Goal: Task Accomplishment & Management: Use online tool/utility

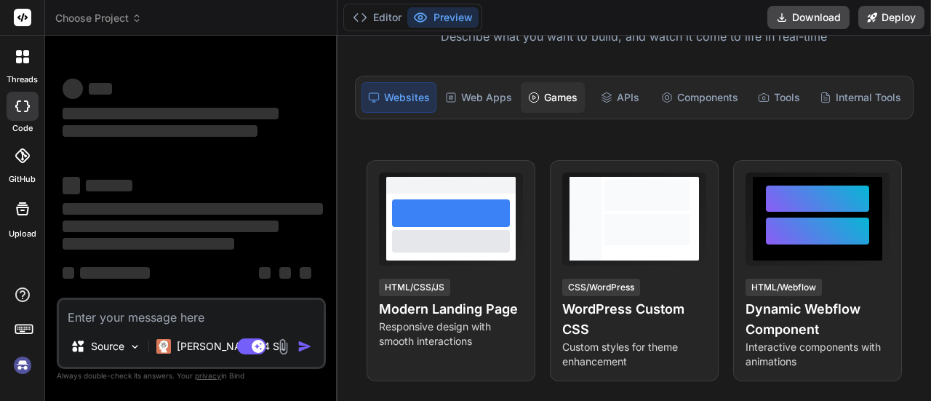
scroll to position [145, 0]
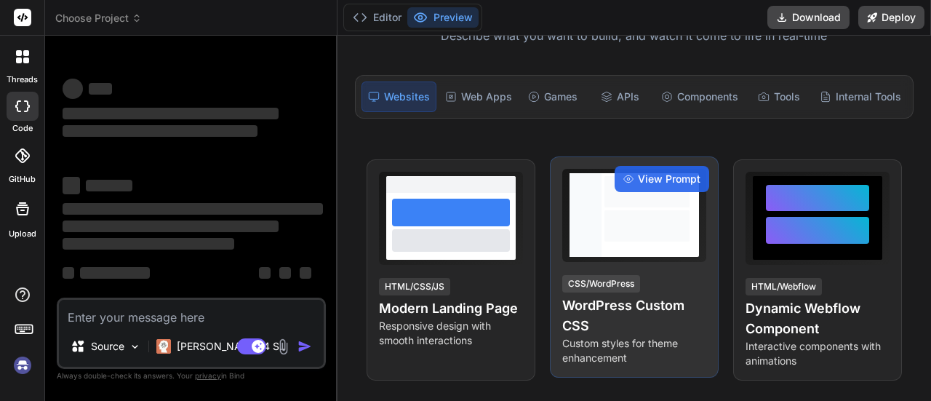
type textarea "x"
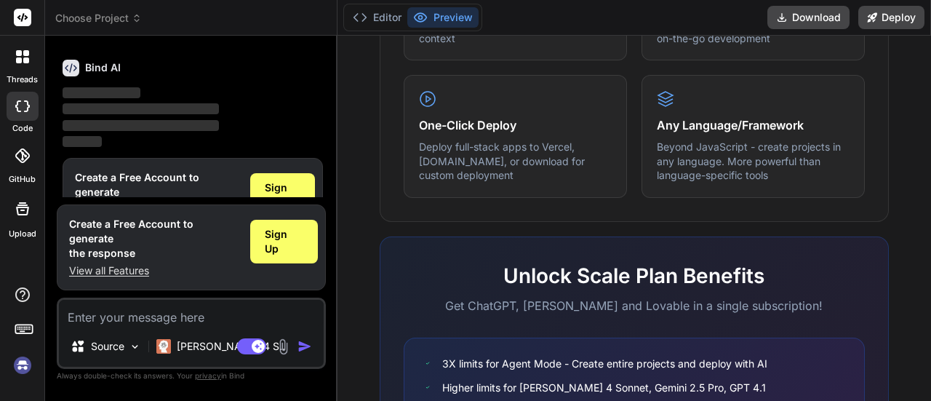
scroll to position [1015, 0]
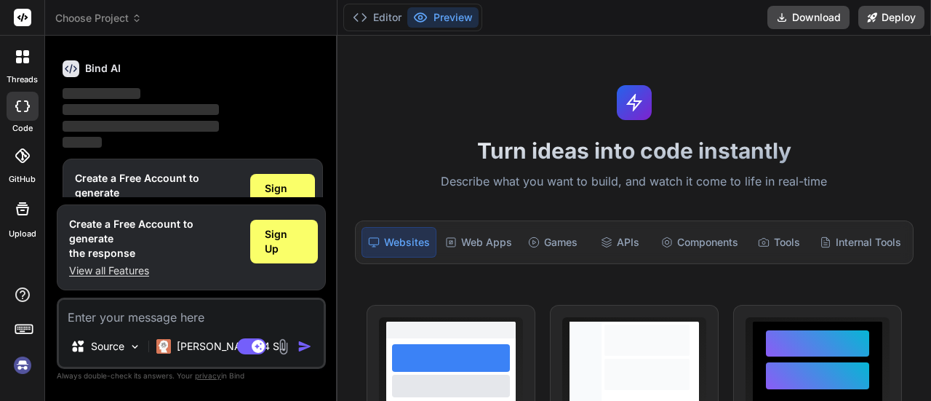
scroll to position [113, 0]
type textarea "x"
click at [282, 206] on span "Sign Up" at bounding box center [283, 194] width 36 height 29
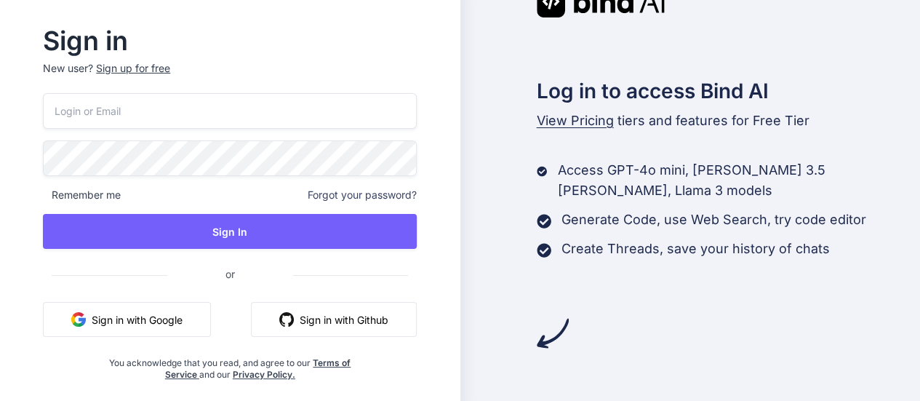
click at [120, 327] on button "Sign in with Google" at bounding box center [127, 319] width 168 height 35
click at [97, 318] on button "Sign in with Google" at bounding box center [127, 319] width 168 height 35
